Goal: Transaction & Acquisition: Purchase product/service

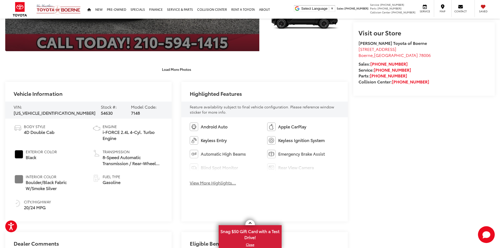
scroll to position [105, 0]
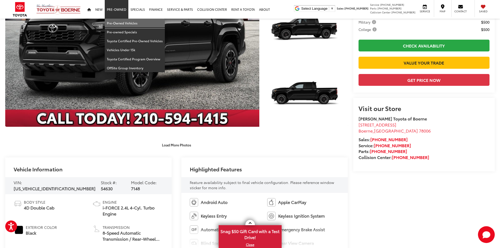
click at [122, 21] on link "Pre-Owned Vehicles" at bounding box center [135, 23] width 60 height 9
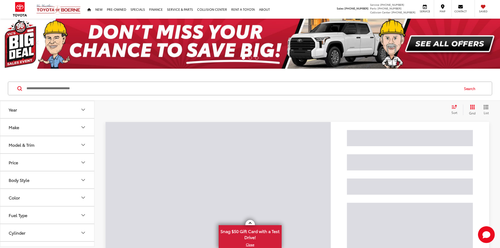
click at [128, 90] on input "Search by Make, Model, or Keyword" at bounding box center [242, 88] width 433 height 13
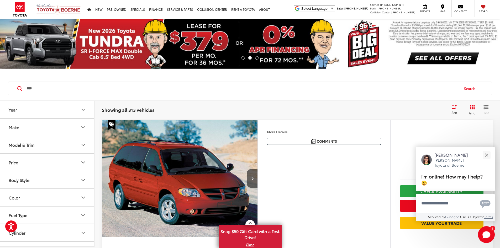
click at [51, 90] on input "****" at bounding box center [242, 88] width 433 height 13
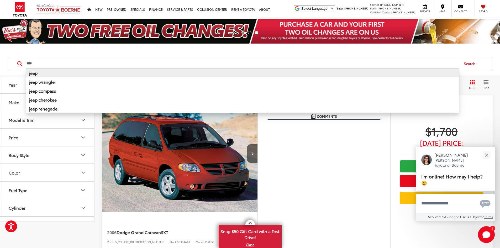
click at [58, 75] on li "jeep" at bounding box center [242, 72] width 433 height 9
type input "****"
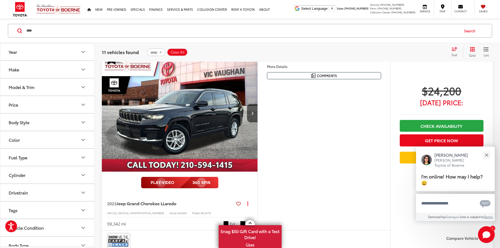
scroll to position [1208, 0]
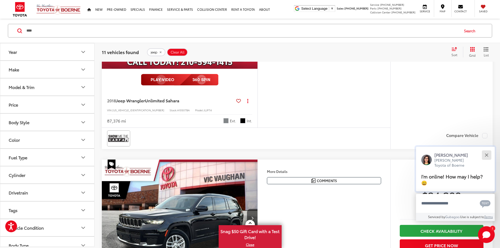
click at [485, 158] on button "Close" at bounding box center [486, 154] width 11 height 11
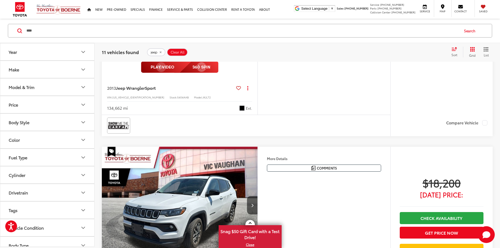
scroll to position [814, 0]
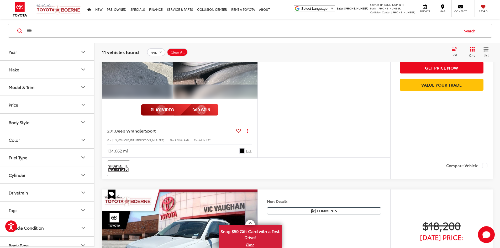
scroll to position [788, 0]
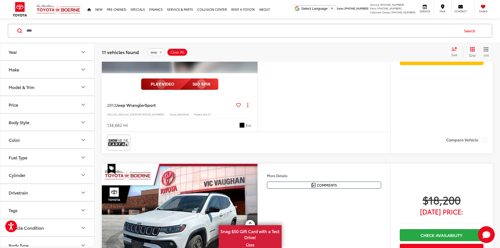
click at [258, 24] on button "Next image" at bounding box center [252, 15] width 11 height 18
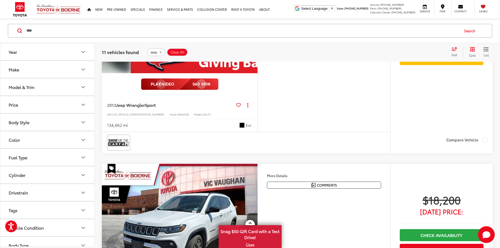
click at [258, 24] on button "Next image" at bounding box center [252, 15] width 11 height 18
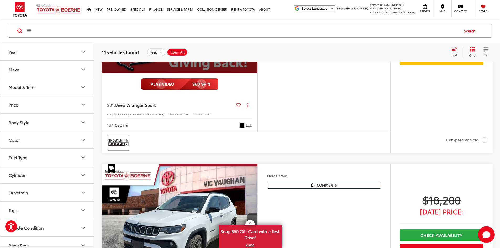
click at [258, 24] on button "Next image" at bounding box center [252, 15] width 11 height 18
click at [257, 74] on div "View More" at bounding box center [179, 14] width 157 height 117
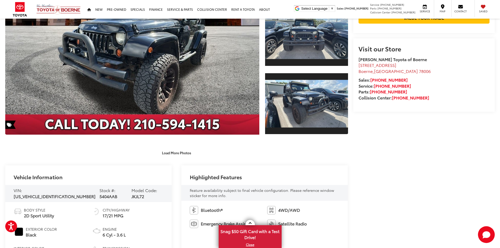
scroll to position [158, 0]
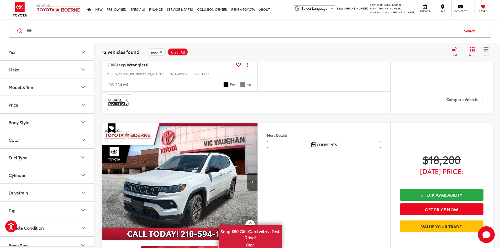
scroll to position [766, 0]
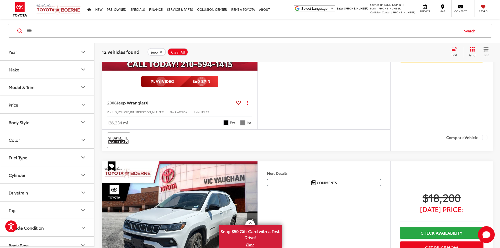
click at [258, 71] on img "2008 Jeep Wrangler X 0" at bounding box center [180, 12] width 157 height 117
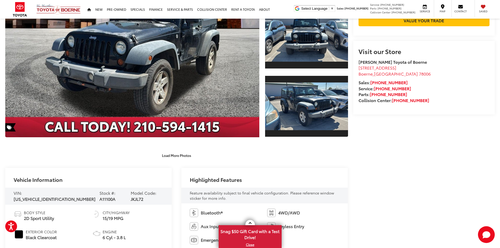
scroll to position [184, 0]
